Goal: Information Seeking & Learning: Compare options

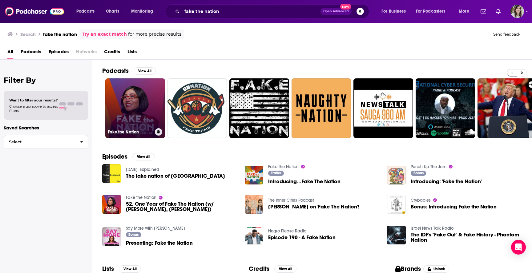
click at [133, 97] on link "Fake the Nation" at bounding box center [135, 109] width 60 height 60
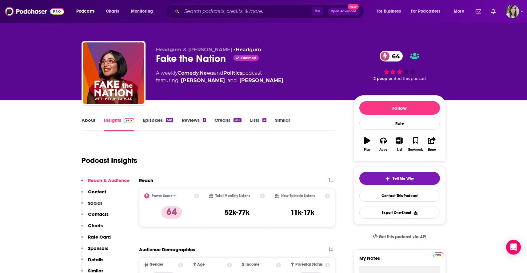
click at [281, 121] on link "Similar" at bounding box center [282, 124] width 15 height 14
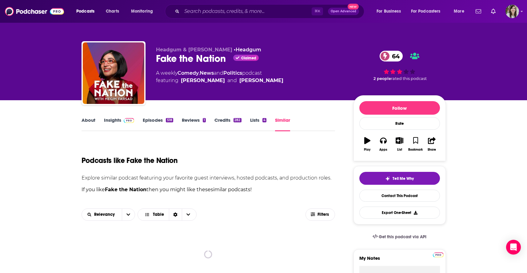
click at [91, 159] on h1 "Podcasts like Fake the Nation" at bounding box center [130, 160] width 96 height 9
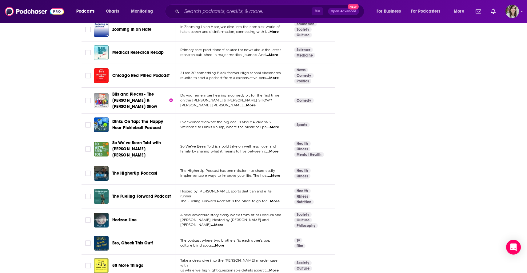
scroll to position [2132, 0]
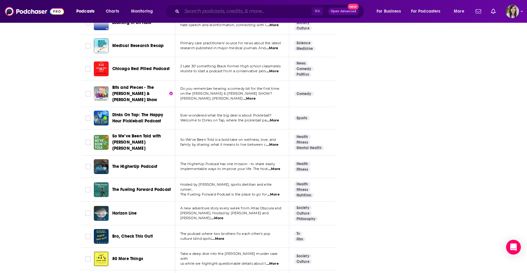
click at [193, 11] on input "Search podcasts, credits, & more..." at bounding box center [247, 11] width 130 height 10
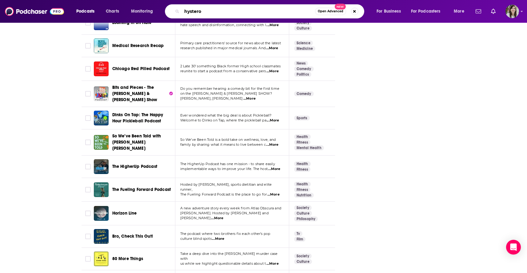
type input "hysteroa"
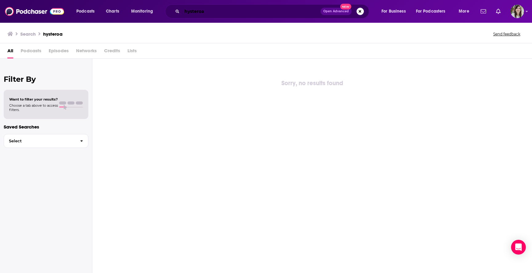
click at [201, 13] on input "hysteroa" at bounding box center [251, 11] width 139 height 10
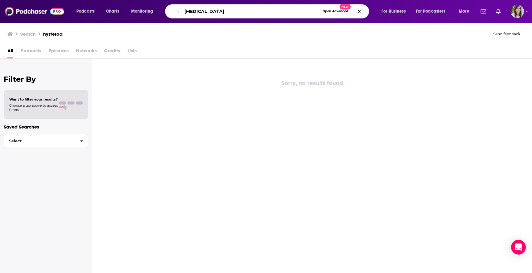
type input "hysteria"
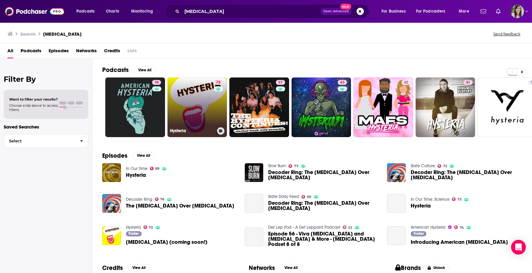
click at [174, 90] on link "73 Hysteria" at bounding box center [197, 108] width 60 height 60
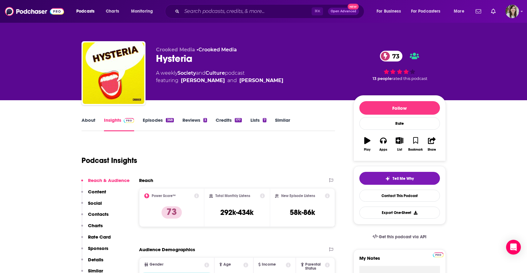
click at [147, 121] on link "Episodes 368" at bounding box center [158, 124] width 31 height 14
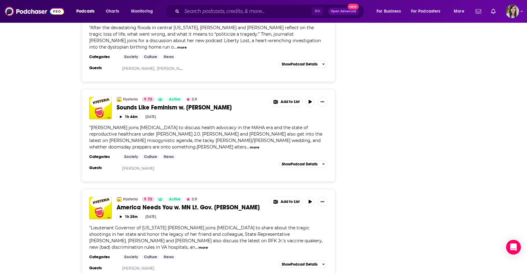
scroll to position [961, 0]
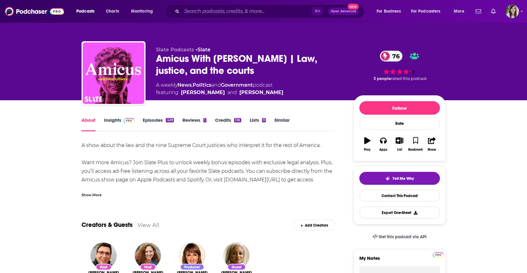
click at [91, 196] on div "Show More" at bounding box center [92, 195] width 20 height 6
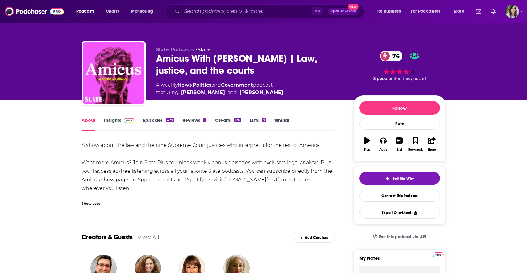
click at [149, 124] on link "Episodes 429" at bounding box center [158, 124] width 31 height 14
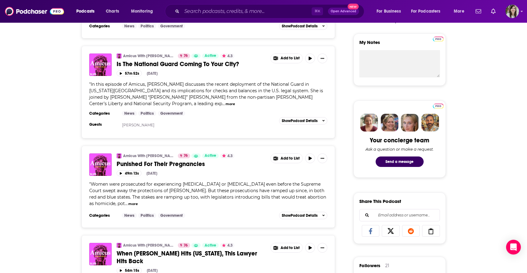
scroll to position [236, 0]
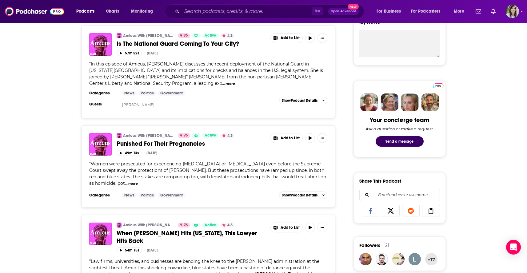
click at [128, 187] on button "more" at bounding box center [133, 183] width 10 height 5
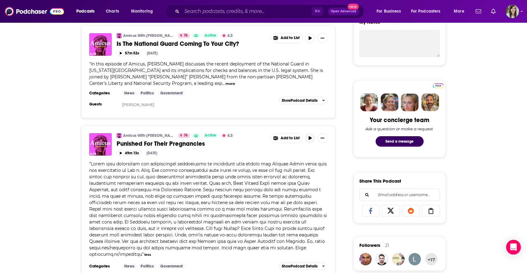
click at [312, 137] on button "button" at bounding box center [310, 138] width 10 height 10
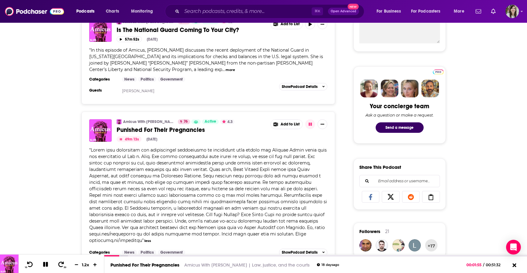
scroll to position [261, 0]
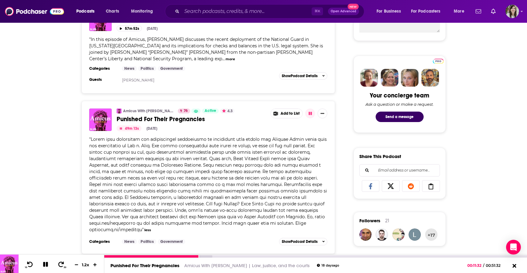
click at [43, 264] on icon at bounding box center [45, 264] width 5 height 5
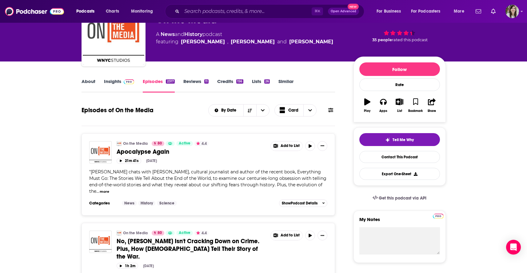
scroll to position [39, 0]
click at [109, 189] on button "more" at bounding box center [105, 191] width 10 height 5
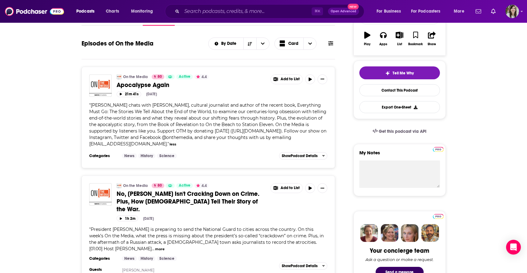
scroll to position [0, 0]
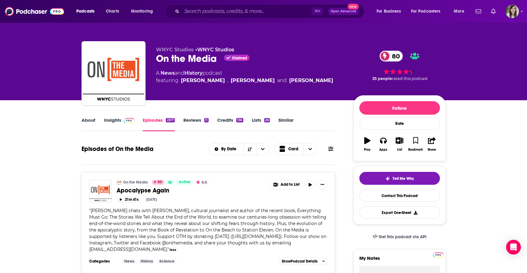
click at [329, 151] on button at bounding box center [331, 149] width 9 height 6
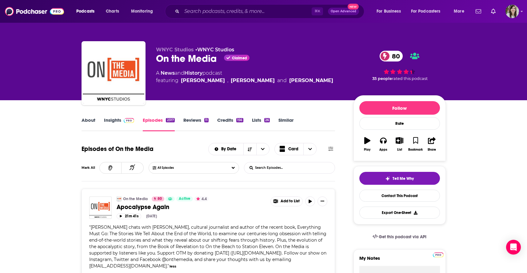
click at [299, 163] on input "List Search Input" at bounding box center [276, 168] width 64 height 11
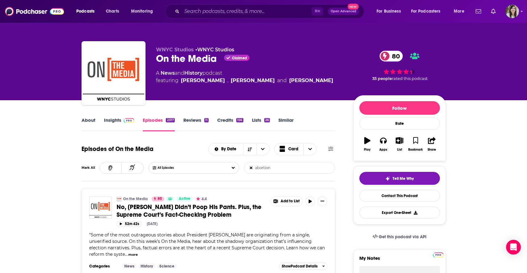
type input "abortion"
click at [118, 124] on link "Insights" at bounding box center [119, 124] width 30 height 14
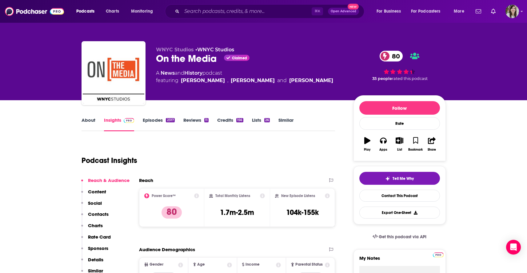
click at [146, 123] on link "Episodes 2317" at bounding box center [159, 124] width 32 height 14
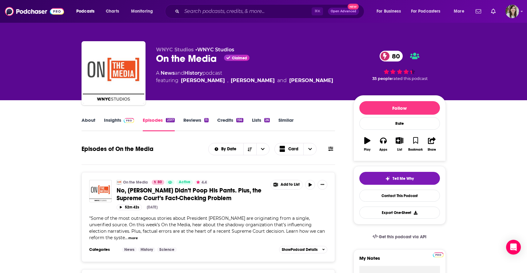
click at [331, 149] on icon at bounding box center [330, 149] width 5 height 5
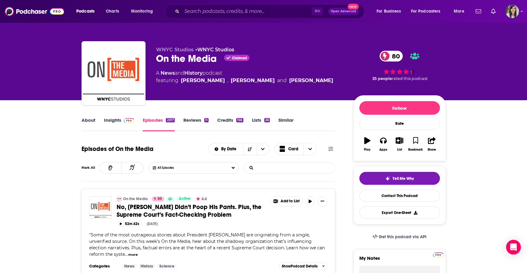
click at [257, 169] on input "List Search Input" at bounding box center [276, 168] width 64 height 11
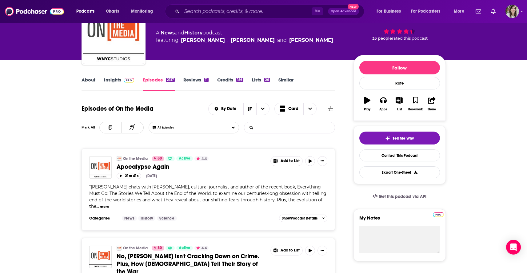
scroll to position [42, 0]
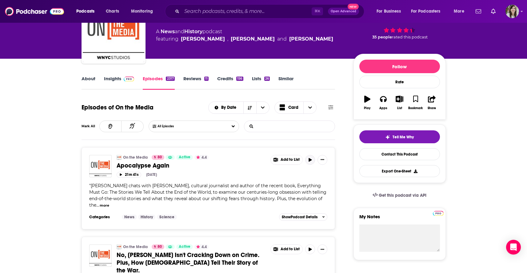
click at [309, 163] on button "button" at bounding box center [310, 160] width 10 height 10
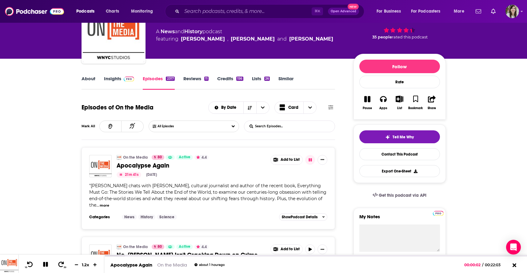
click at [109, 203] on button "more" at bounding box center [105, 205] width 10 height 5
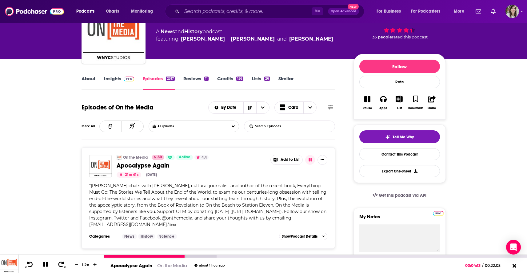
click at [43, 264] on icon at bounding box center [45, 264] width 5 height 5
click at [481, 257] on div "00:19:40" at bounding box center [315, 257] width 423 height 2
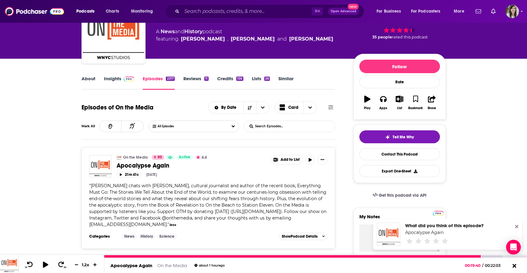
click at [45, 265] on icon at bounding box center [45, 265] width 5 height 6
click at [60, 263] on icon at bounding box center [61, 265] width 6 height 6
click at [30, 263] on icon at bounding box center [30, 265] width 8 height 6
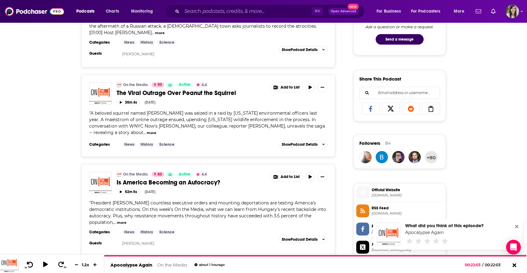
scroll to position [340, 0]
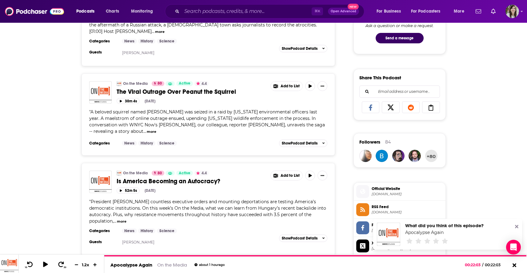
click at [385, 192] on span "Official Website" at bounding box center [407, 189] width 71 height 6
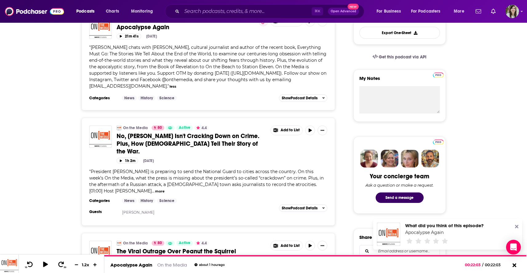
scroll to position [0, 0]
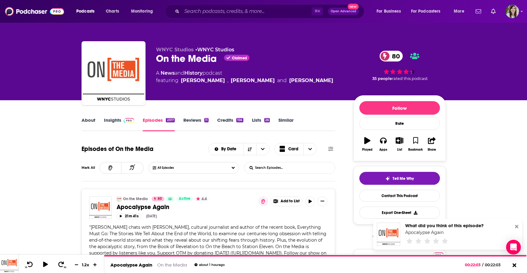
click at [110, 121] on link "Insights" at bounding box center [119, 124] width 30 height 14
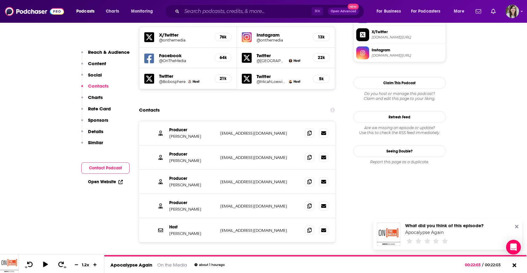
scroll to position [559, 0]
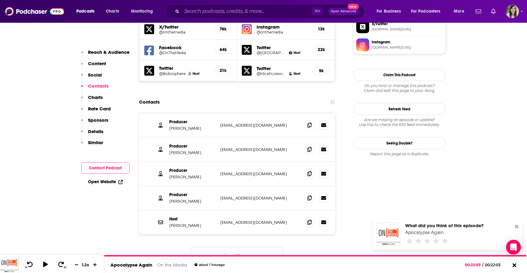
click at [211, 247] on button "Load More..." at bounding box center [237, 255] width 92 height 17
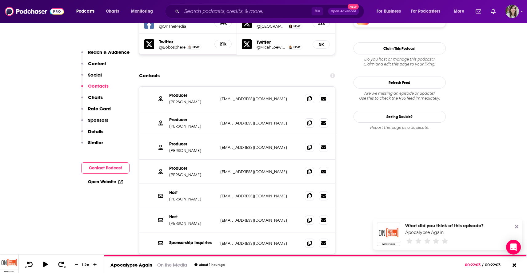
scroll to position [586, 0]
click at [307, 118] on span at bounding box center [309, 122] width 9 height 9
click at [310, 193] on icon at bounding box center [310, 195] width 4 height 5
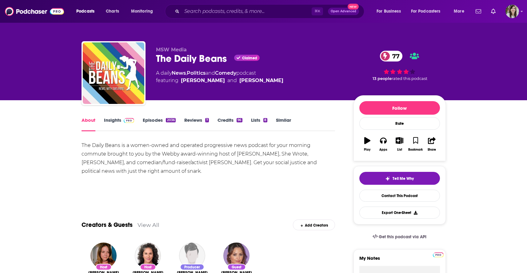
click at [149, 118] on link "Episodes 2036" at bounding box center [159, 124] width 33 height 14
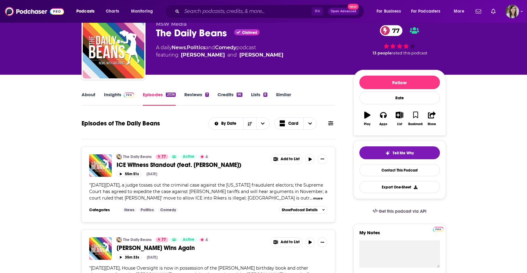
scroll to position [84, 0]
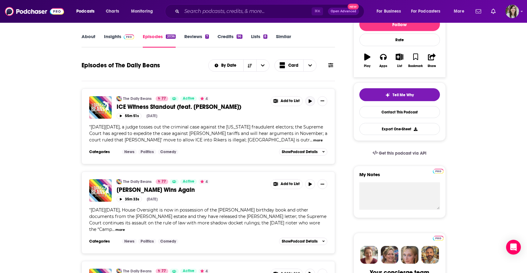
click at [311, 104] on button "button" at bounding box center [310, 101] width 10 height 10
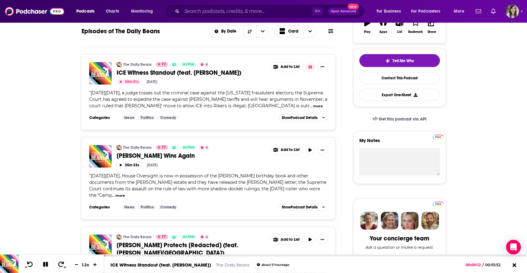
scroll to position [59, 0]
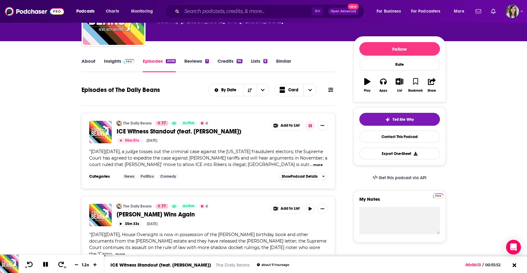
click at [318, 166] on button "more" at bounding box center [318, 165] width 10 height 5
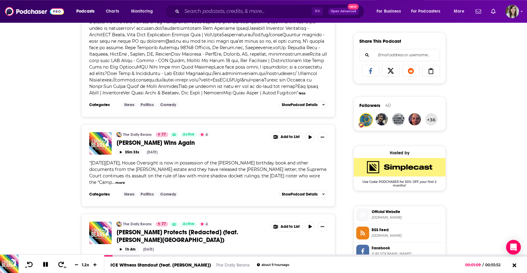
scroll to position [389, 0]
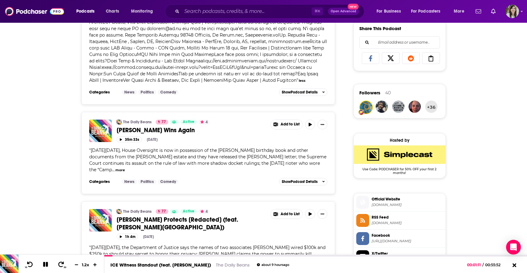
click at [115, 171] on button "more" at bounding box center [120, 170] width 10 height 5
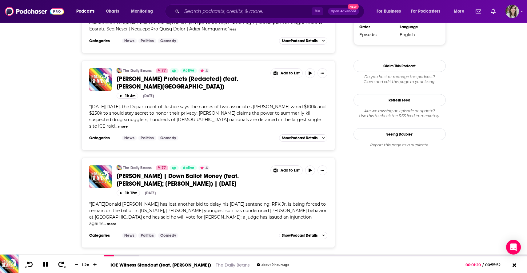
scroll to position [847, 0]
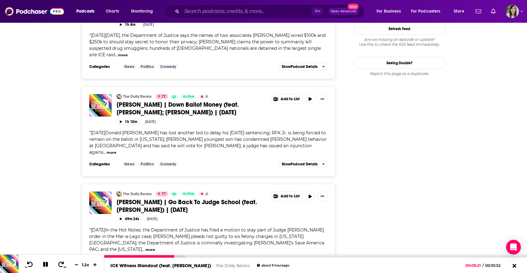
click at [45, 264] on icon at bounding box center [45, 264] width 5 height 5
click at [44, 266] on icon at bounding box center [45, 265] width 5 height 6
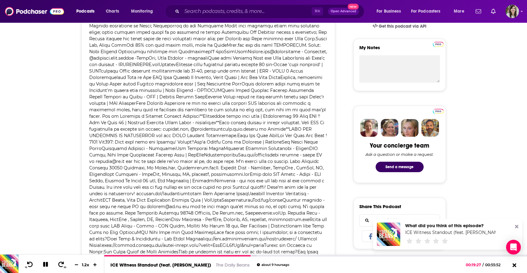
scroll to position [0, 0]
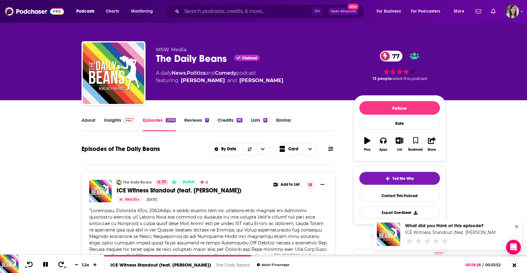
click at [107, 119] on link "Insights" at bounding box center [119, 124] width 30 height 14
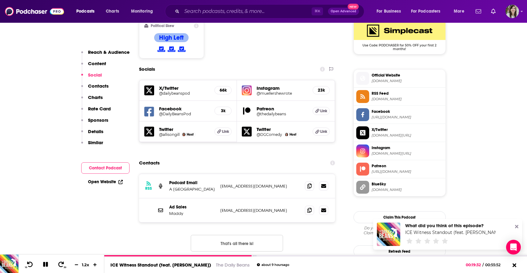
scroll to position [515, 0]
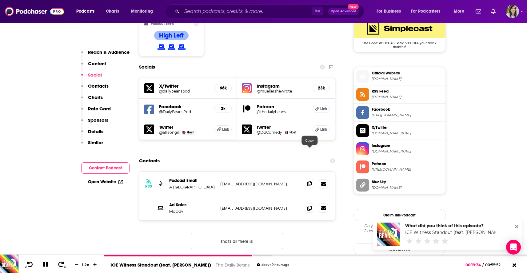
click at [310, 181] on icon at bounding box center [310, 183] width 4 height 5
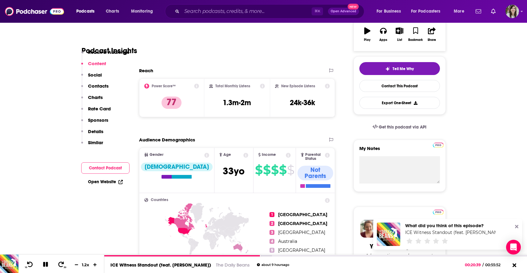
scroll to position [0, 0]
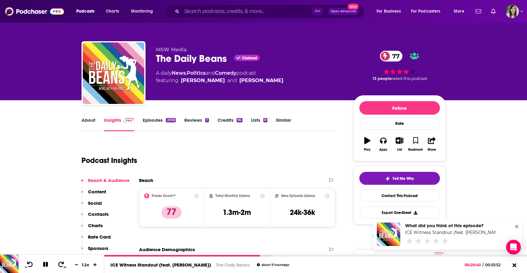
click at [284, 121] on link "Similar" at bounding box center [283, 124] width 15 height 14
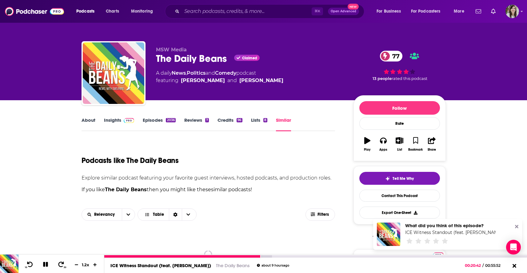
click at [44, 267] on icon at bounding box center [45, 265] width 7 height 6
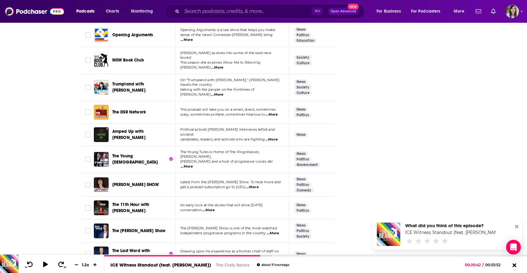
scroll to position [2190, 0]
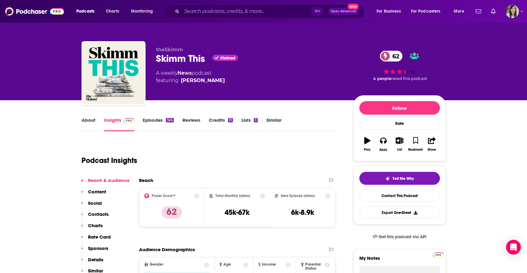
click at [88, 125] on link "About" at bounding box center [89, 124] width 14 height 14
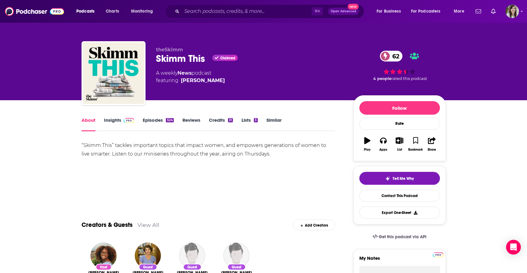
click at [151, 123] on link "Episodes 524" at bounding box center [158, 124] width 31 height 14
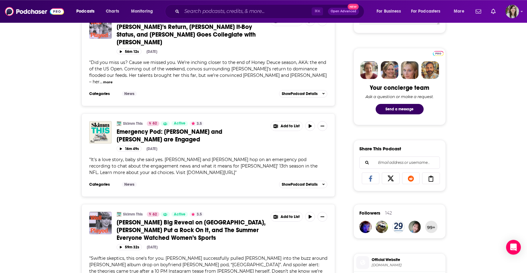
scroll to position [222, 0]
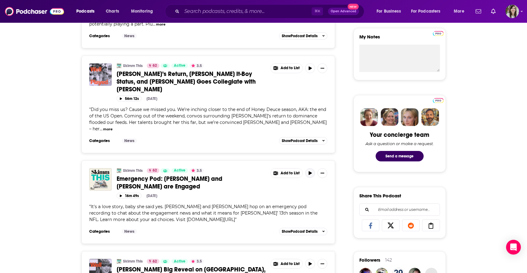
click at [311, 171] on icon "button" at bounding box center [310, 173] width 3 height 4
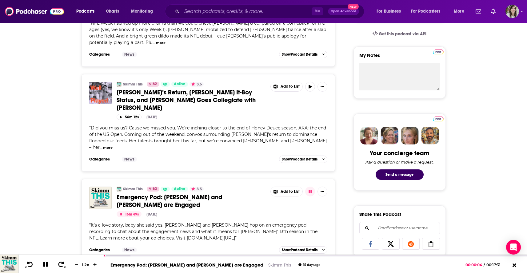
scroll to position [207, 0]
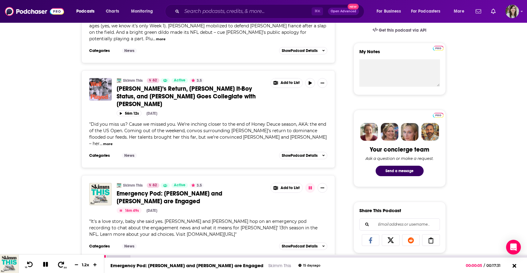
click at [60, 265] on icon at bounding box center [61, 265] width 8 height 6
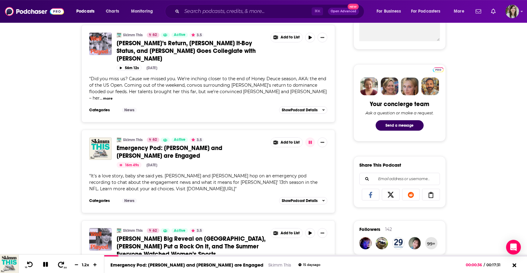
scroll to position [271, 0]
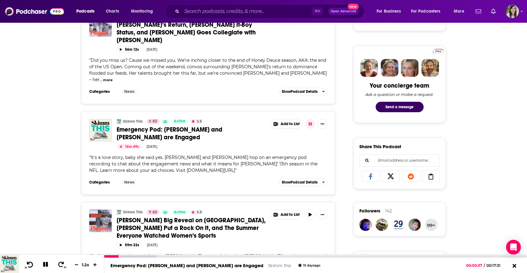
click at [31, 264] on icon at bounding box center [30, 265] width 8 height 6
click at [29, 265] on icon at bounding box center [30, 265] width 8 height 6
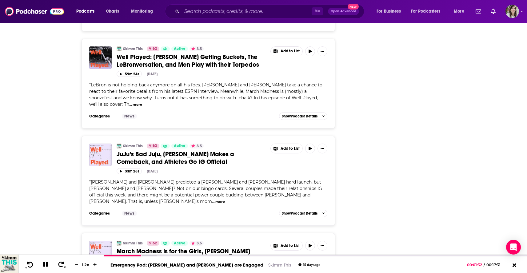
scroll to position [2374, 0]
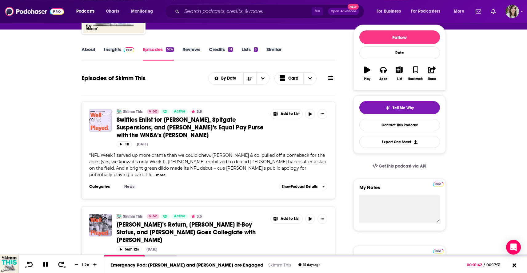
scroll to position [79, 0]
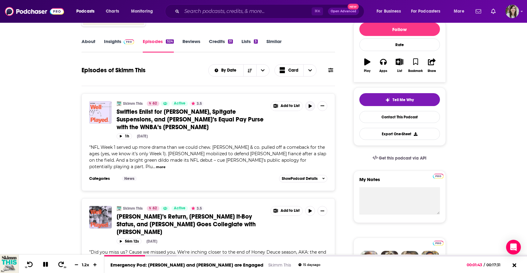
click at [310, 108] on icon "button" at bounding box center [310, 106] width 5 height 4
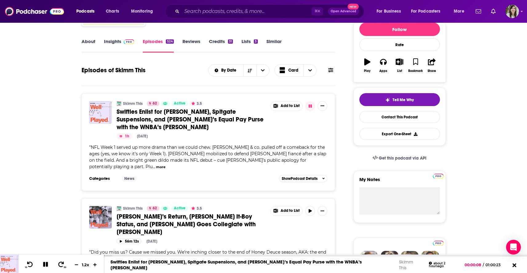
click at [275, 43] on link "Similar" at bounding box center [274, 45] width 15 height 14
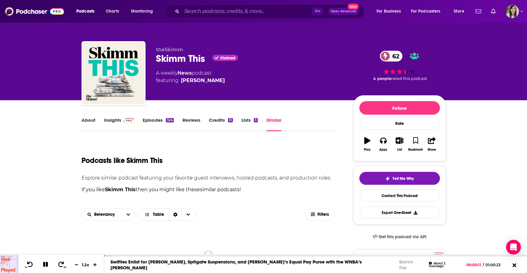
click at [95, 124] on link "About" at bounding box center [89, 124] width 14 height 14
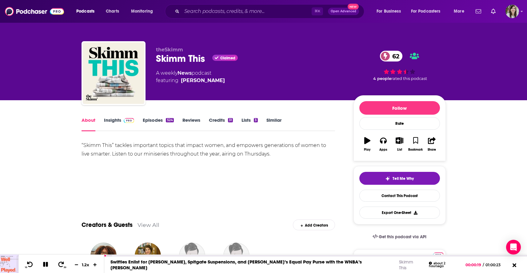
click at [275, 120] on link "Similar" at bounding box center [274, 124] width 15 height 14
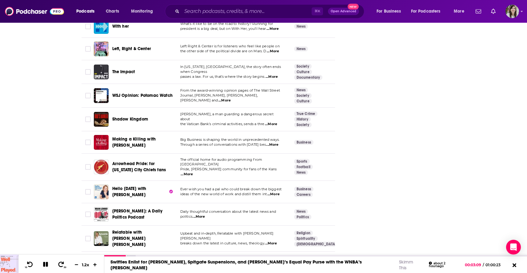
scroll to position [2196, 0]
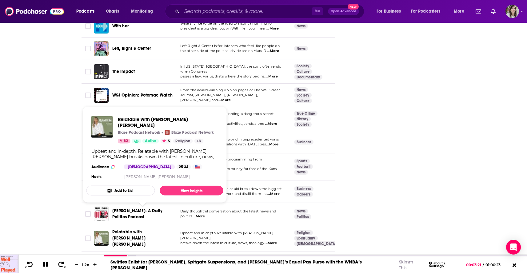
click at [119, 230] on span "Relatable with Allie Beth Stuckey" at bounding box center [128, 239] width 33 height 18
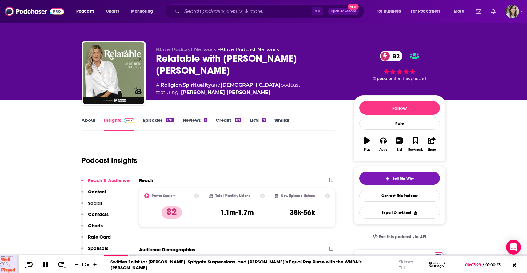
click at [285, 120] on link "Similar" at bounding box center [282, 124] width 15 height 14
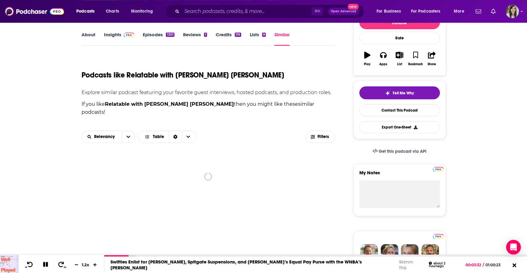
scroll to position [89, 0]
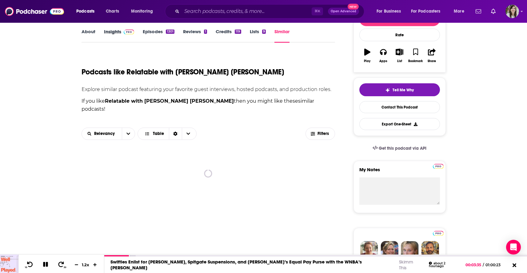
click at [143, 36] on div "Insights" at bounding box center [123, 36] width 39 height 14
click at [149, 34] on link "Episodes 1301" at bounding box center [158, 36] width 31 height 14
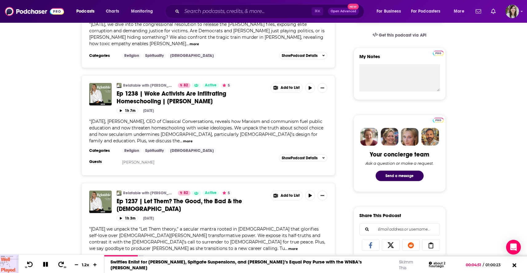
scroll to position [59, 0]
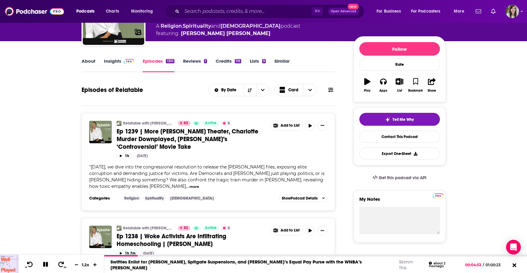
click at [285, 60] on link "Similar" at bounding box center [282, 65] width 15 height 14
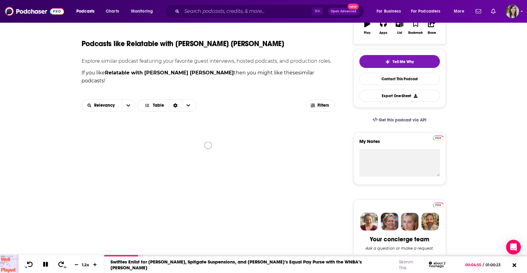
scroll to position [123, 0]
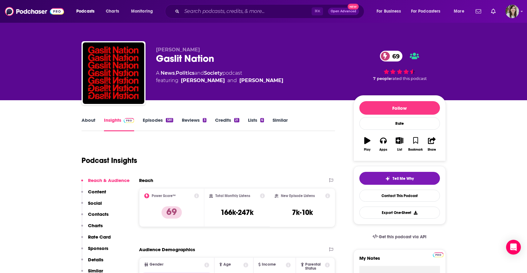
click at [91, 122] on link "About" at bounding box center [89, 124] width 14 height 14
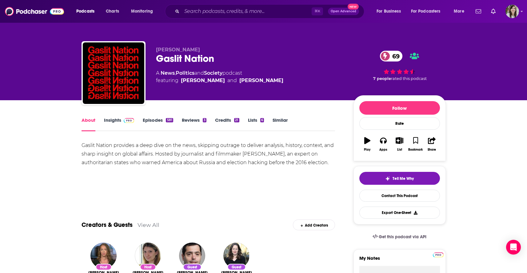
click at [155, 121] on link "Episodes 581" at bounding box center [158, 124] width 30 height 14
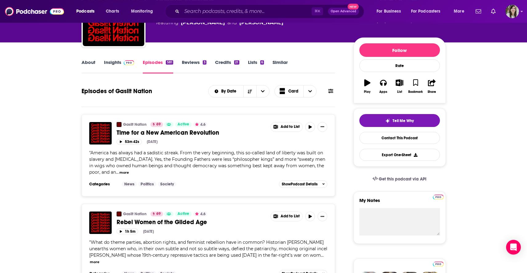
scroll to position [79, 0]
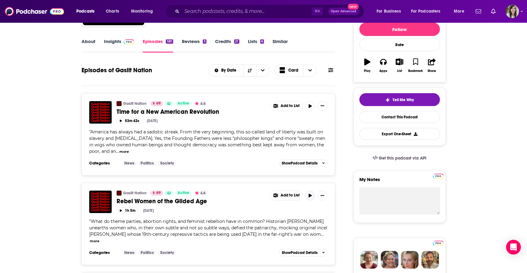
click at [308, 197] on icon "button" at bounding box center [310, 196] width 5 height 4
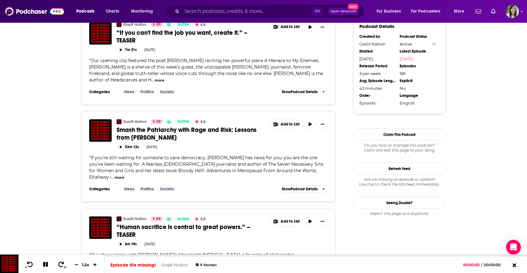
scroll to position [704, 0]
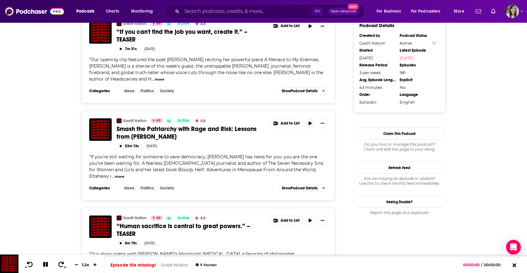
click at [308, 121] on button "button" at bounding box center [310, 124] width 10 height 10
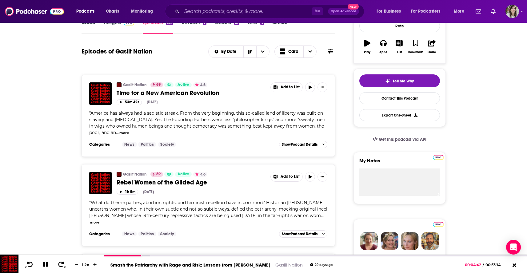
scroll to position [0, 0]
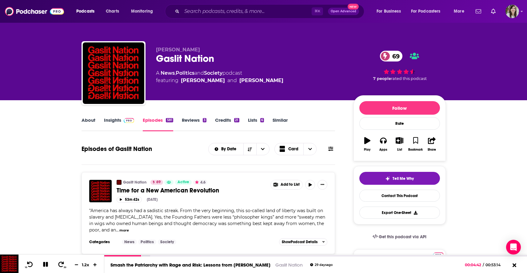
click at [116, 118] on link "Insights" at bounding box center [119, 124] width 30 height 14
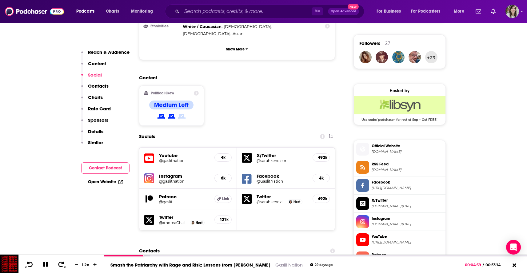
scroll to position [438, 0]
click at [387, 147] on span "Official Website" at bounding box center [407, 147] width 71 height 6
click at [414, 225] on span "Instagram [DOMAIN_NAME][URL]" at bounding box center [406, 222] width 74 height 12
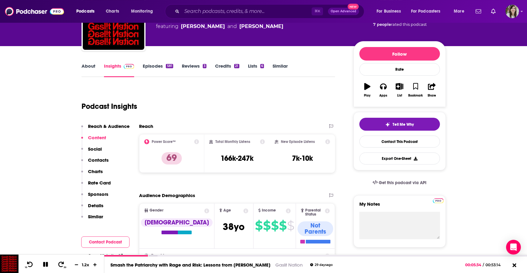
scroll to position [0, 0]
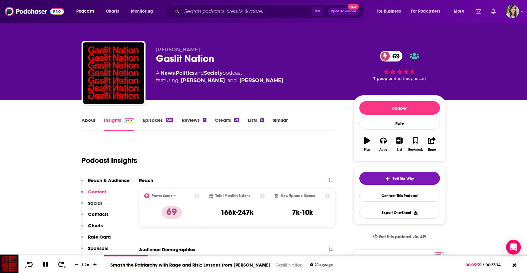
click at [280, 119] on link "Similar" at bounding box center [280, 124] width 15 height 14
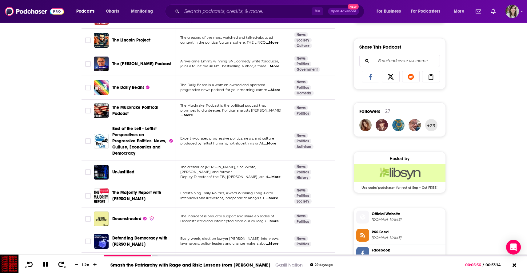
scroll to position [384, 0]
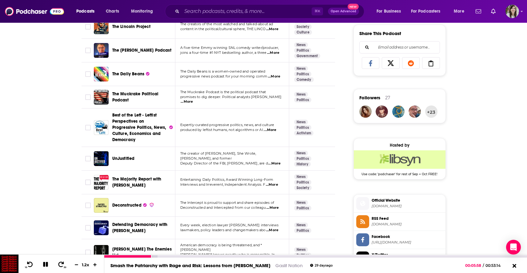
click at [46, 266] on icon at bounding box center [45, 264] width 5 height 5
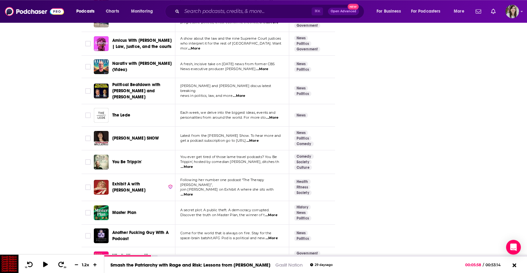
scroll to position [2222, 0]
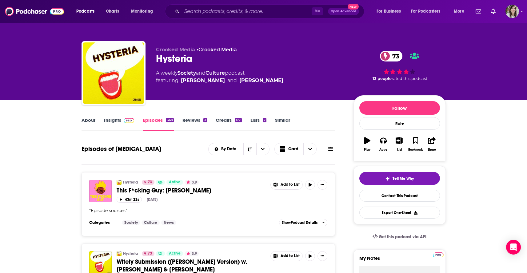
click at [89, 121] on link "About" at bounding box center [89, 124] width 14 height 14
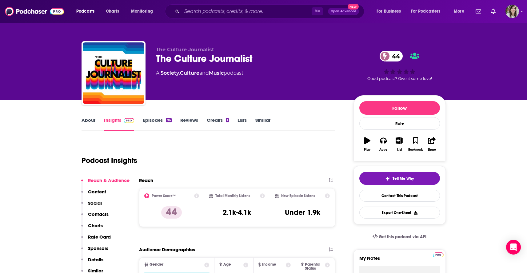
click at [84, 122] on link "About" at bounding box center [89, 124] width 14 height 14
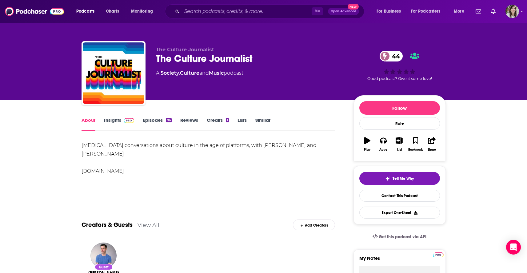
click at [138, 171] on div "[MEDICAL_DATA] conversations about culture in the age of platforms, with [PERSO…" at bounding box center [209, 158] width 254 height 34
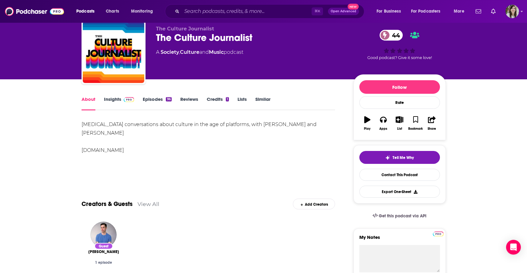
scroll to position [34, 0]
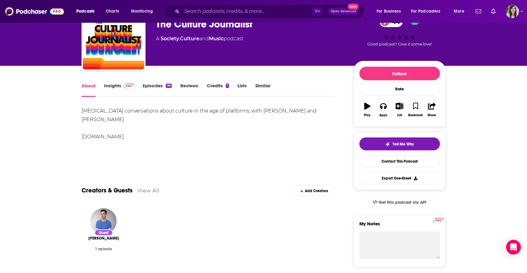
click at [148, 89] on link "Episodes 96" at bounding box center [157, 90] width 29 height 14
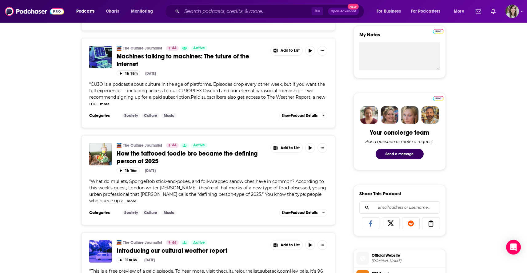
scroll to position [246, 0]
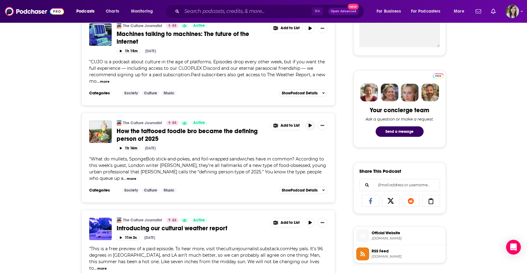
click at [311, 124] on icon "button" at bounding box center [310, 126] width 5 height 4
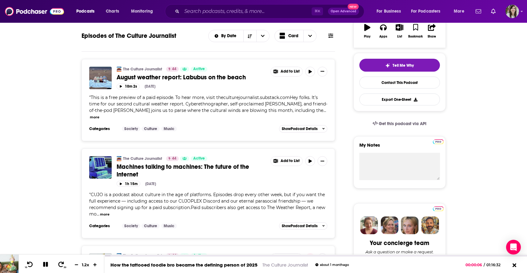
scroll to position [0, 0]
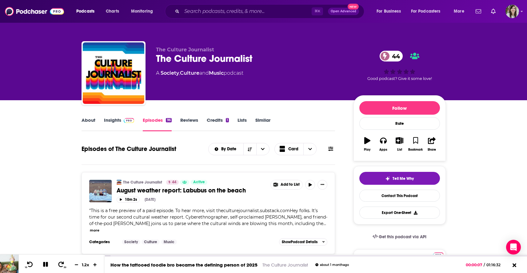
click at [113, 121] on link "Insights" at bounding box center [119, 124] width 30 height 14
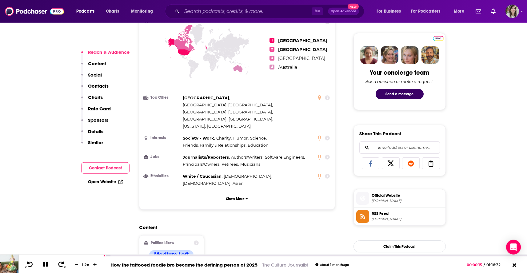
scroll to position [291, 0]
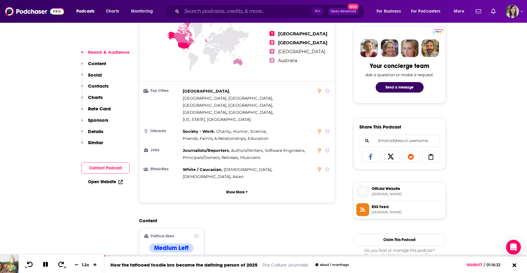
click at [386, 192] on span "Official Website" at bounding box center [407, 189] width 71 height 6
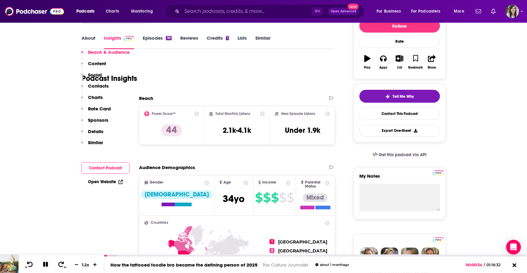
scroll to position [0, 0]
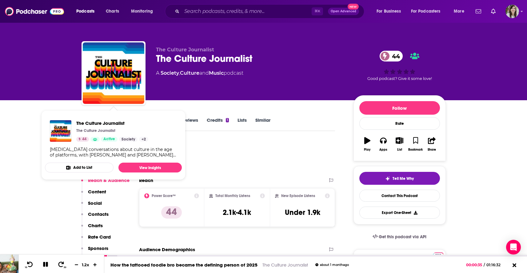
click at [262, 120] on link "Similar" at bounding box center [263, 124] width 15 height 14
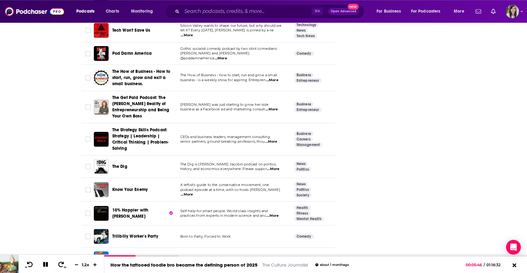
scroll to position [2254, 0]
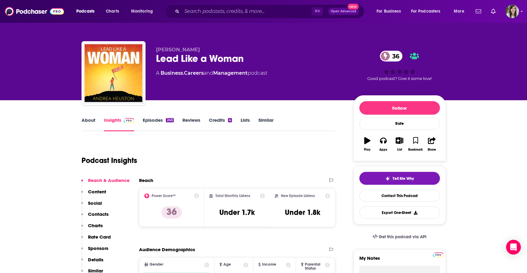
click at [88, 121] on link "About" at bounding box center [89, 124] width 14 height 14
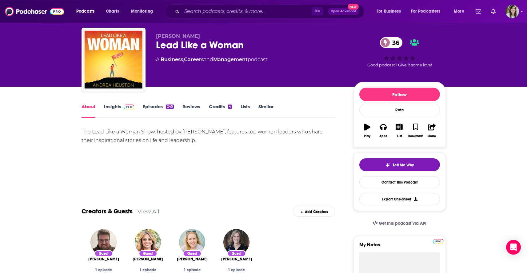
scroll to position [15, 0]
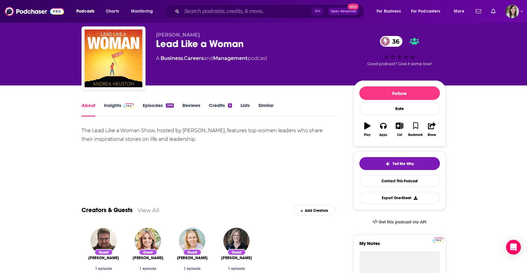
click at [267, 103] on link "Similar" at bounding box center [266, 110] width 15 height 14
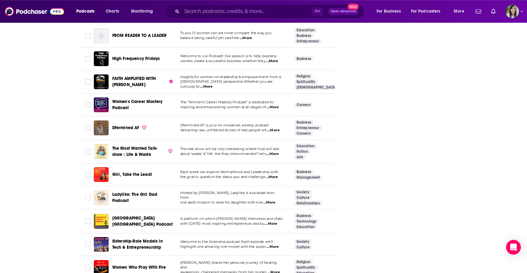
scroll to position [2292, 0]
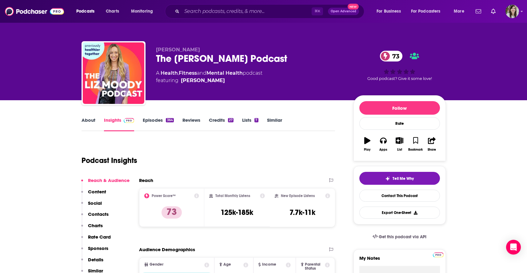
click at [87, 125] on link "About" at bounding box center [89, 124] width 14 height 14
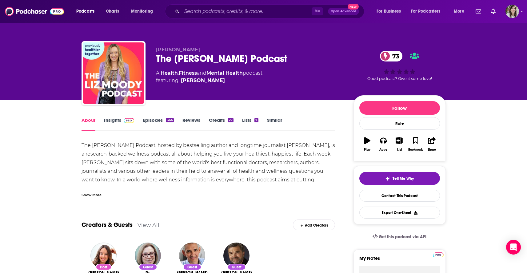
click at [91, 195] on div "Show More" at bounding box center [92, 195] width 20 height 6
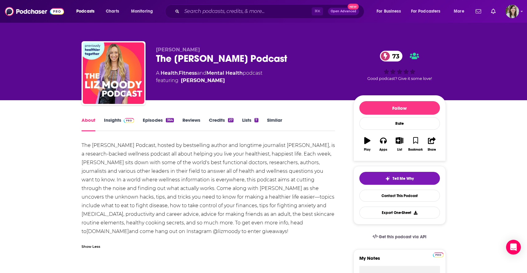
click at [156, 122] on link "Episodes 364" at bounding box center [158, 124] width 31 height 14
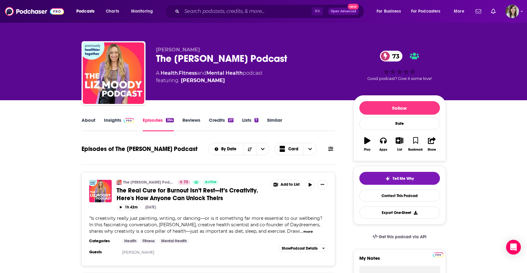
click at [273, 122] on link "Similar" at bounding box center [274, 124] width 15 height 14
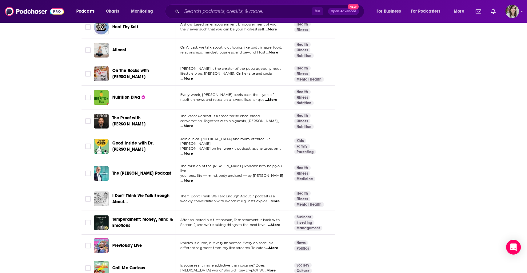
scroll to position [2235, 0]
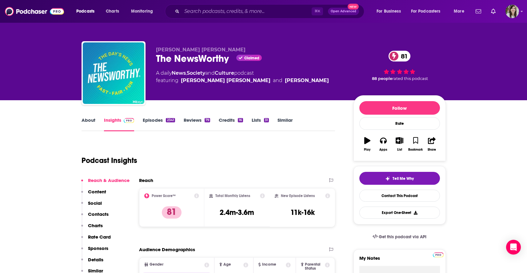
click at [89, 119] on link "About" at bounding box center [89, 124] width 14 height 14
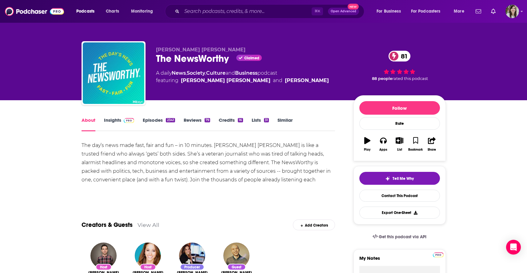
click at [112, 118] on link "Insights" at bounding box center [119, 124] width 30 height 14
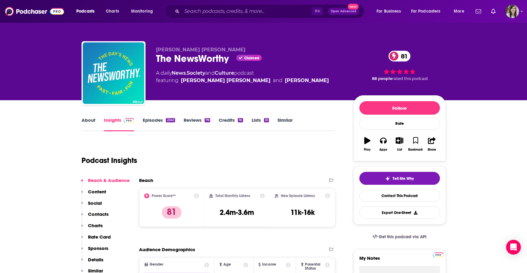
click at [155, 121] on link "Episodes 2341" at bounding box center [159, 124] width 32 height 14
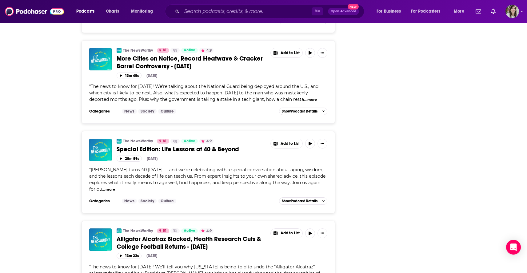
scroll to position [1384, 0]
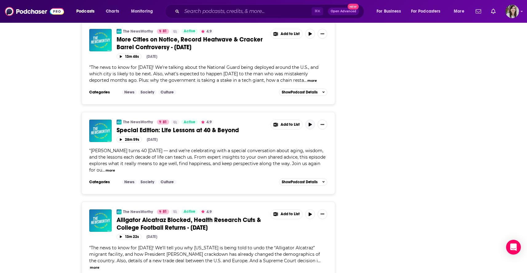
click at [308, 127] on icon "button" at bounding box center [310, 125] width 5 height 4
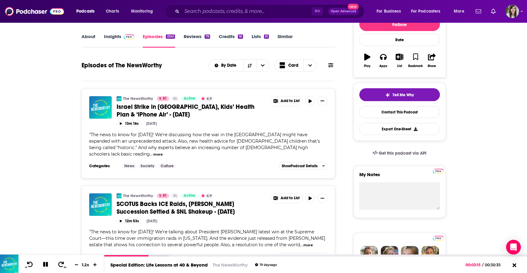
scroll to position [0, 0]
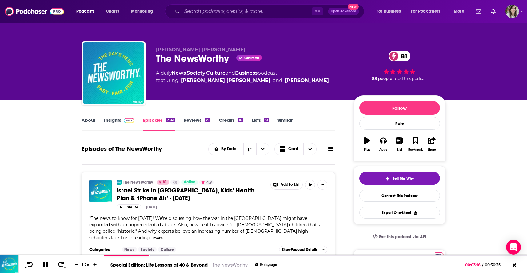
click at [333, 150] on icon at bounding box center [330, 149] width 5 height 5
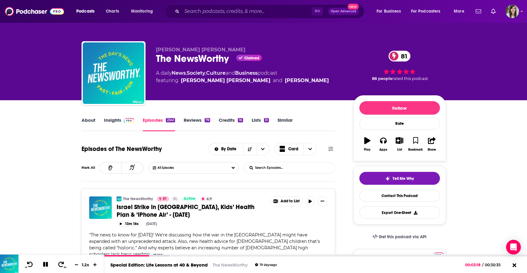
click at [277, 168] on input "List Search Input" at bounding box center [276, 168] width 64 height 11
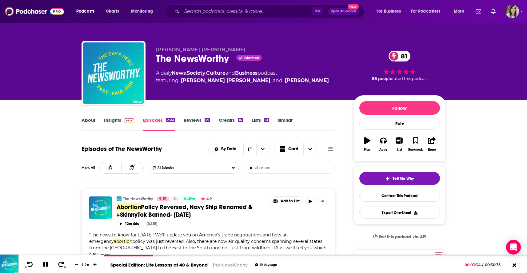
type input "abortion"
click at [88, 121] on link "About" at bounding box center [89, 124] width 14 height 14
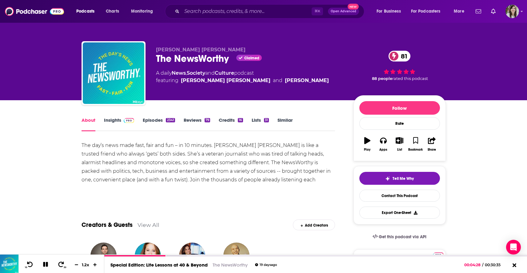
click at [280, 120] on link "Similar" at bounding box center [285, 124] width 15 height 14
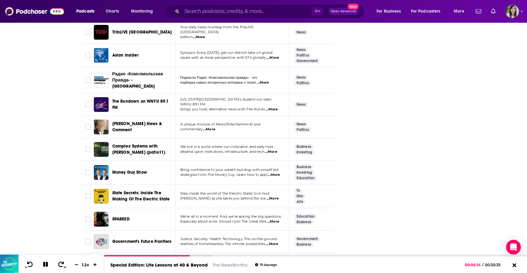
scroll to position [2181, 0]
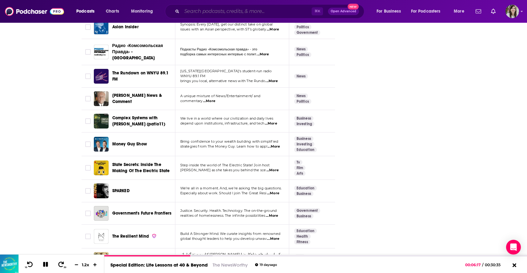
click at [212, 10] on input "Search podcasts, credits, & more..." at bounding box center [247, 11] width 130 height 10
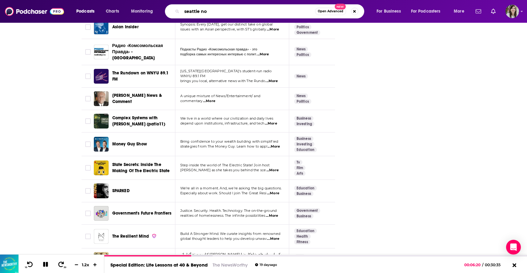
type input "seattle now"
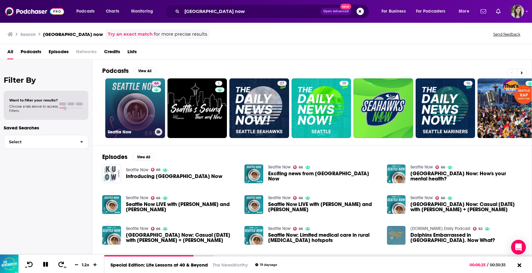
click at [117, 125] on link "66 Seattle Now" at bounding box center [135, 109] width 60 height 60
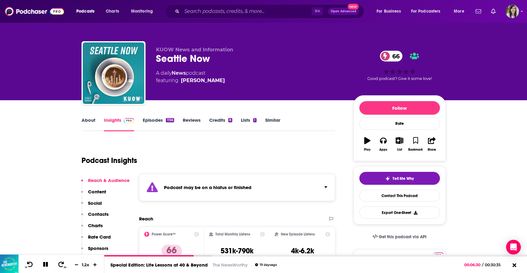
click at [148, 120] on link "Episodes 1156" at bounding box center [158, 124] width 31 height 14
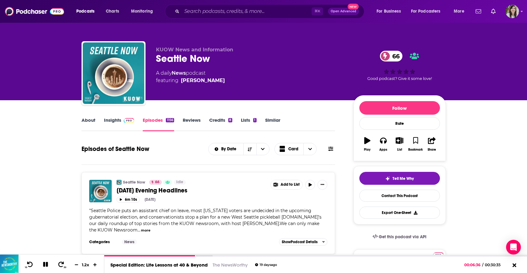
click at [272, 121] on link "Similar" at bounding box center [272, 124] width 15 height 14
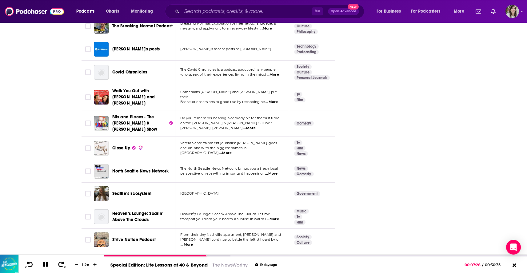
scroll to position [2187, 0]
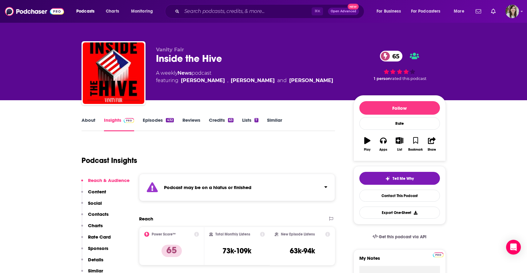
click at [151, 120] on link "Episodes 432" at bounding box center [158, 124] width 31 height 14
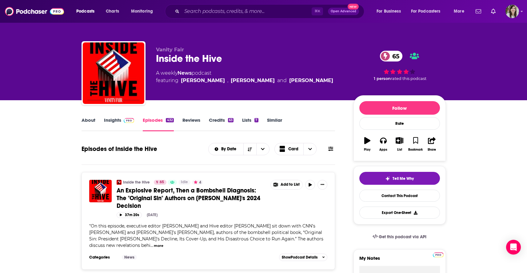
click at [280, 120] on link "Similar" at bounding box center [274, 124] width 15 height 14
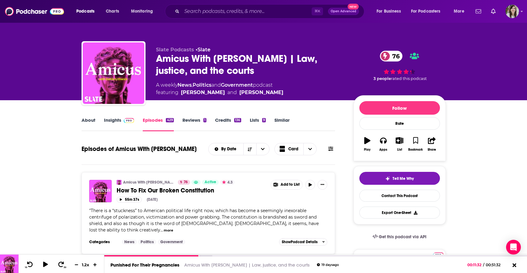
click at [282, 126] on link "Similar" at bounding box center [282, 124] width 15 height 14
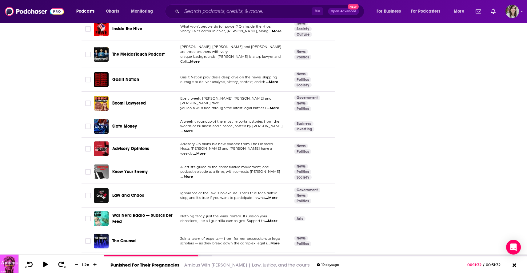
scroll to position [2204, 0]
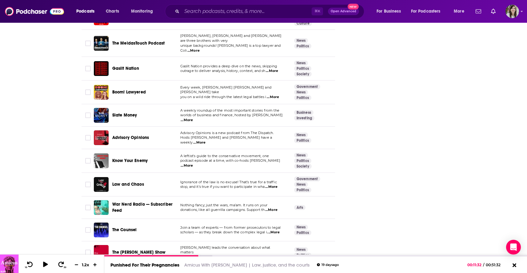
click at [125, 90] on span "Boom! Lawyered" at bounding box center [129, 92] width 34 height 5
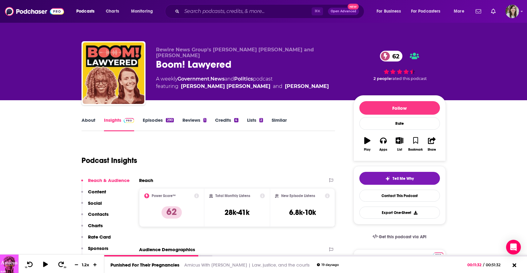
click at [278, 123] on link "Similar" at bounding box center [279, 124] width 15 height 14
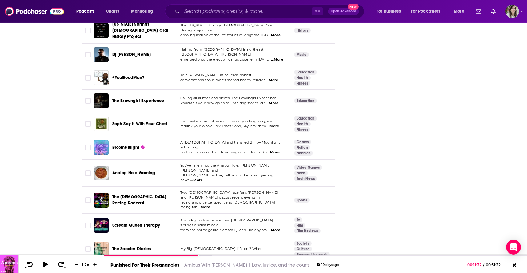
scroll to position [2213, 0]
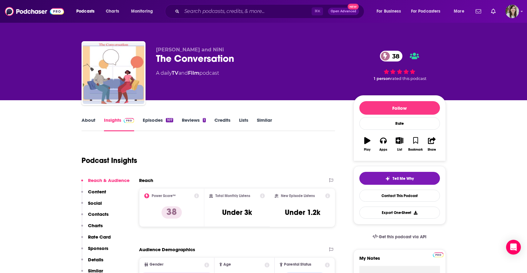
click at [83, 120] on link "About" at bounding box center [89, 124] width 14 height 14
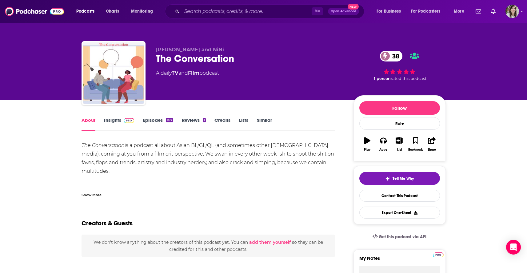
click at [87, 198] on div "Show More" at bounding box center [92, 195] width 20 height 6
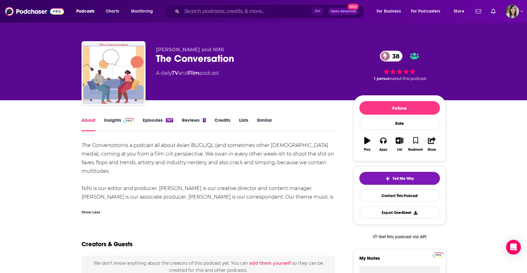
click at [149, 122] on link "Episodes 107" at bounding box center [158, 124] width 30 height 14
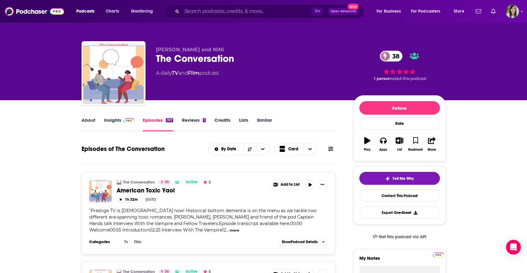
click at [271, 118] on link "Similar" at bounding box center [264, 124] width 15 height 14
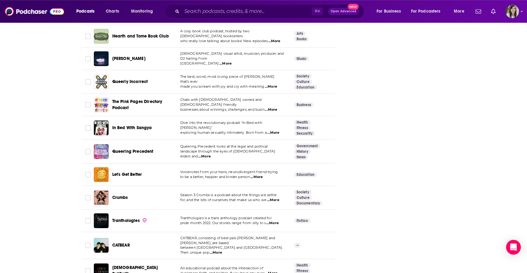
scroll to position [2213, 0]
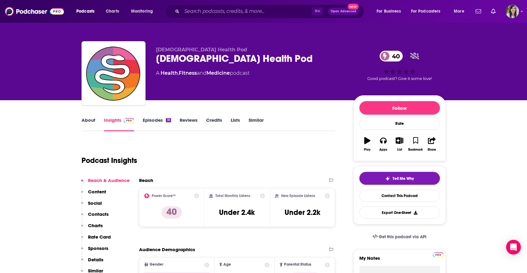
click at [84, 121] on link "About" at bounding box center [89, 124] width 14 height 14
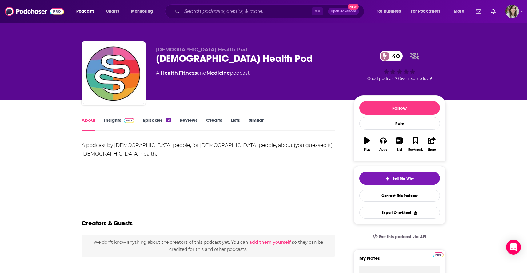
click at [158, 124] on link "Episodes 31" at bounding box center [157, 124] width 28 height 14
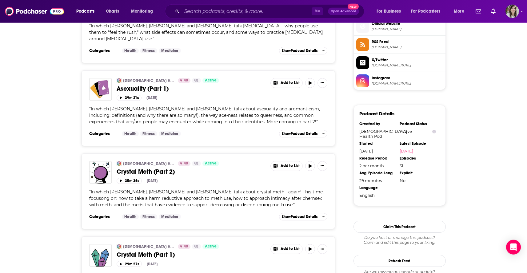
scroll to position [468, 0]
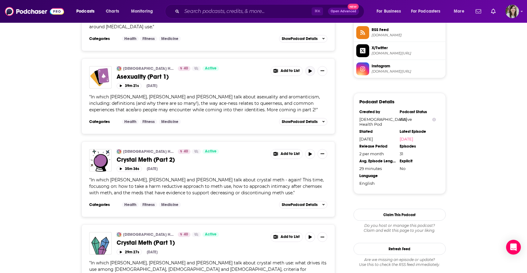
click at [313, 66] on button "button" at bounding box center [310, 71] width 10 height 10
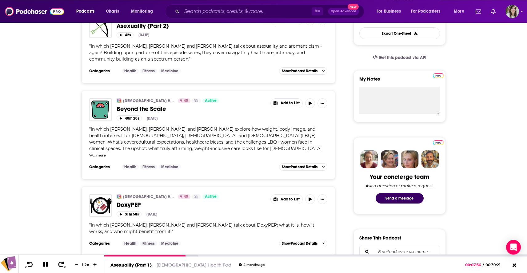
scroll to position [0, 0]
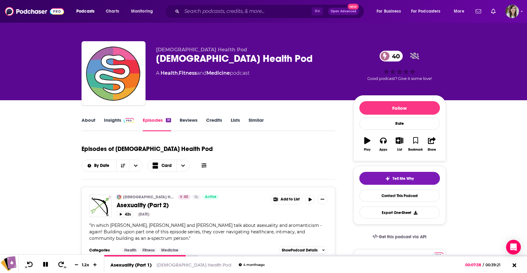
click at [86, 126] on link "About" at bounding box center [89, 124] width 14 height 14
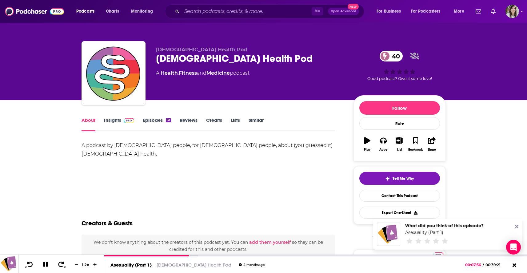
click at [256, 120] on link "Similar" at bounding box center [256, 124] width 15 height 14
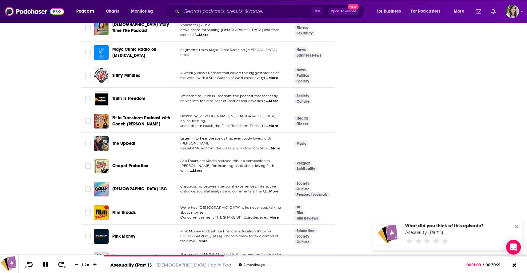
scroll to position [956, 0]
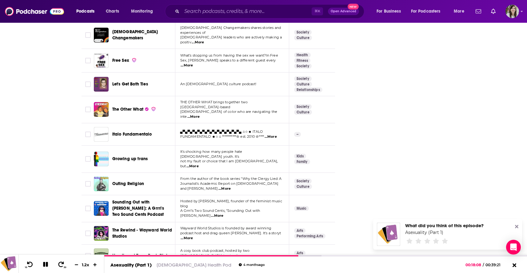
scroll to position [2197, 0]
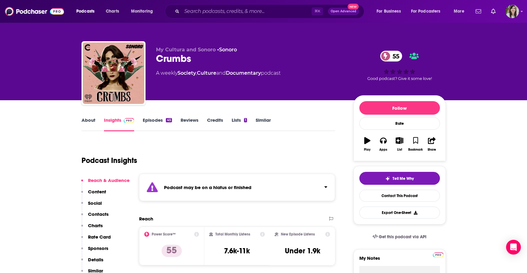
click at [90, 124] on link "About" at bounding box center [89, 124] width 14 height 14
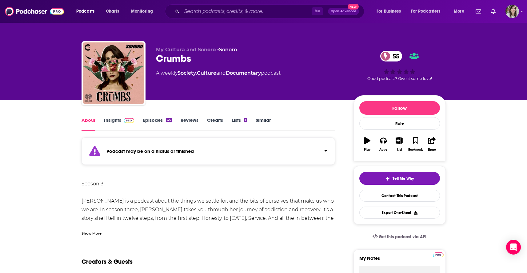
click at [91, 229] on div "Show More" at bounding box center [209, 231] width 254 height 10
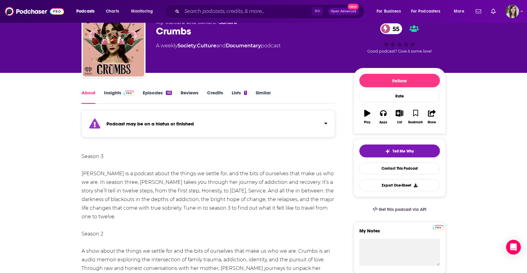
scroll to position [23, 0]
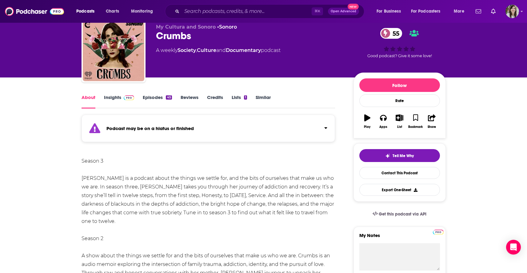
click at [155, 95] on link "Episodes 45" at bounding box center [157, 102] width 29 height 14
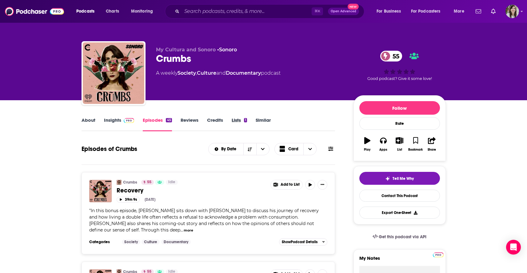
click at [254, 119] on div "Lists 1" at bounding box center [244, 124] width 24 height 14
click at [266, 119] on link "Similar" at bounding box center [263, 124] width 15 height 14
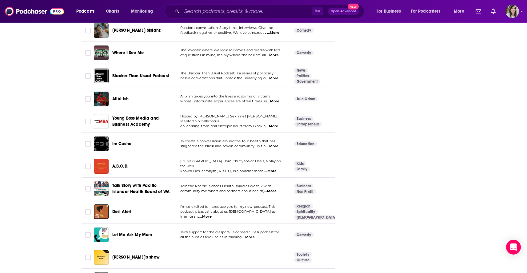
scroll to position [2159, 0]
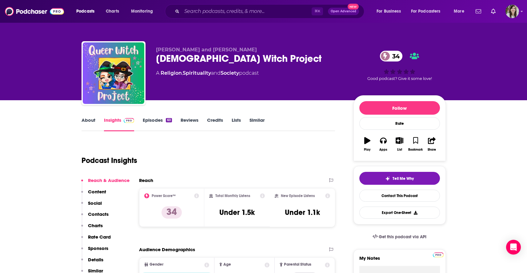
click at [261, 123] on link "Similar" at bounding box center [257, 124] width 15 height 14
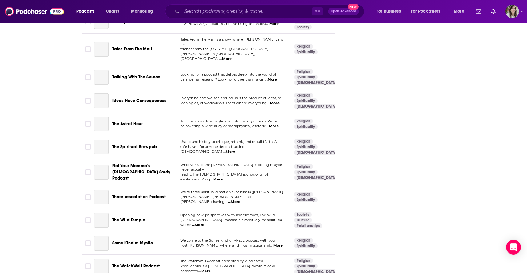
scroll to position [1476, 0]
